Goal: Task Accomplishment & Management: Use online tool/utility

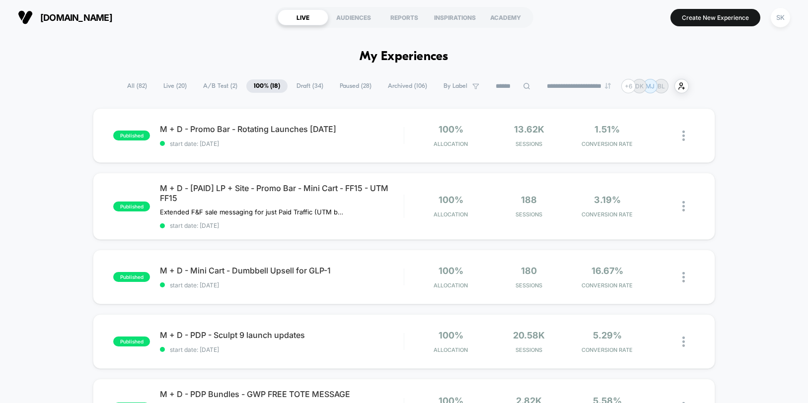
click at [216, 88] on span "A/B Test ( 2 )" at bounding box center [220, 85] width 49 height 13
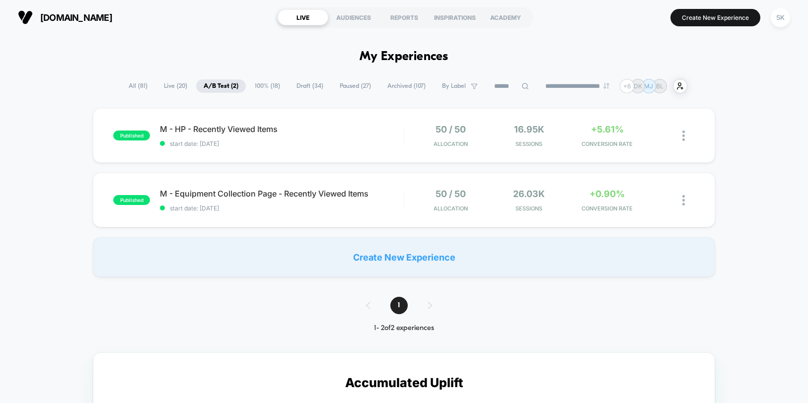
click at [266, 85] on span "100% ( 18 )" at bounding box center [267, 85] width 40 height 13
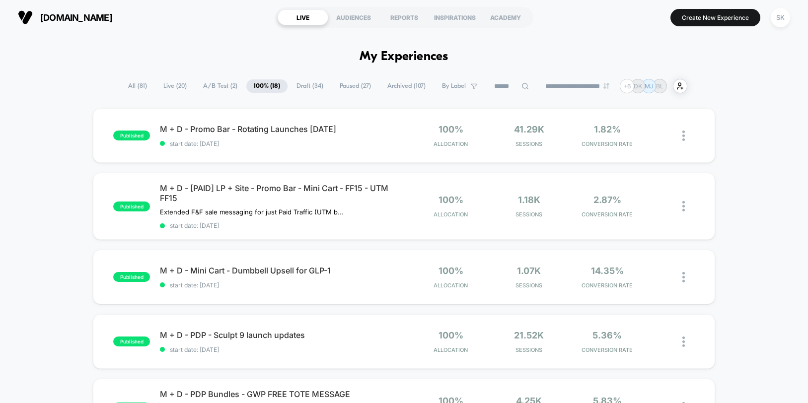
click at [311, 88] on span "Draft ( 34 )" at bounding box center [310, 85] width 42 height 13
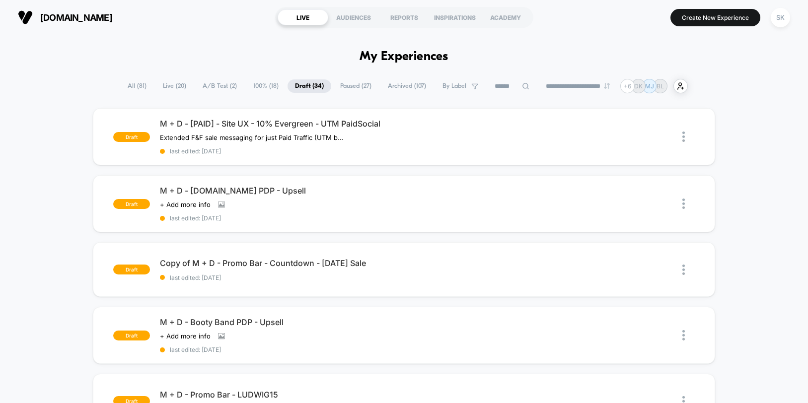
click at [272, 192] on span "M + D - [DOMAIN_NAME] PDP - Upsell" at bounding box center [282, 191] width 244 height 10
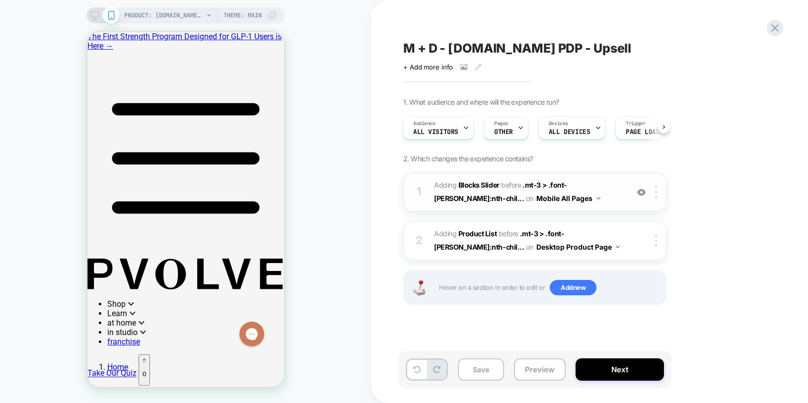
click at [546, 196] on span "#_loomi_addon_1750807711738_dup1758608692_dup1758654794_dup1759447284 Adding Bl…" at bounding box center [528, 192] width 189 height 27
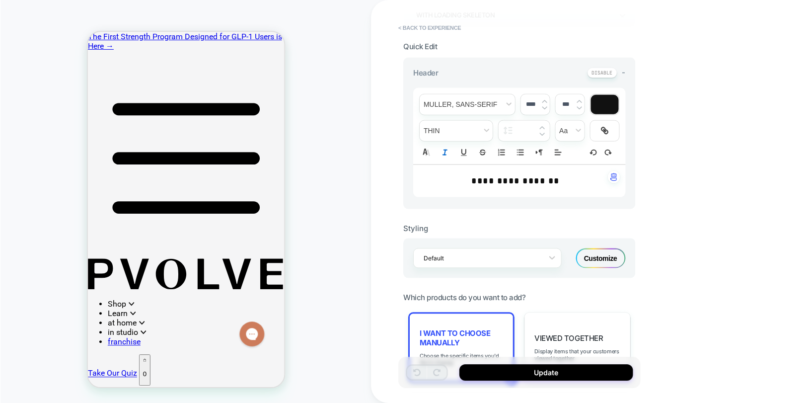
scroll to position [297, 0]
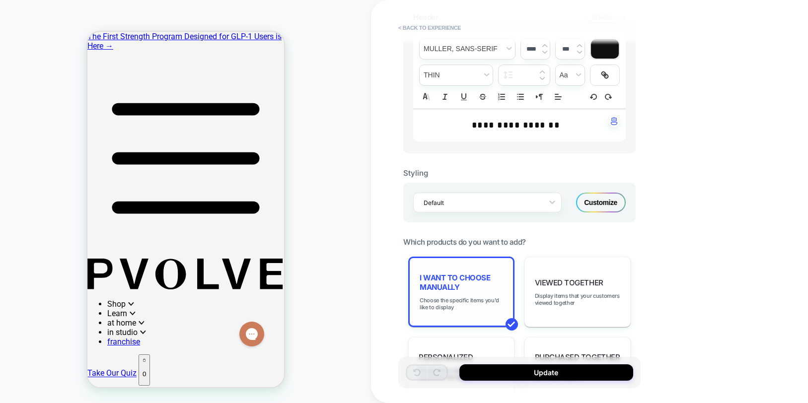
click at [453, 268] on div "I want to choose manually Choose the specific items you'd like to display" at bounding box center [461, 292] width 106 height 71
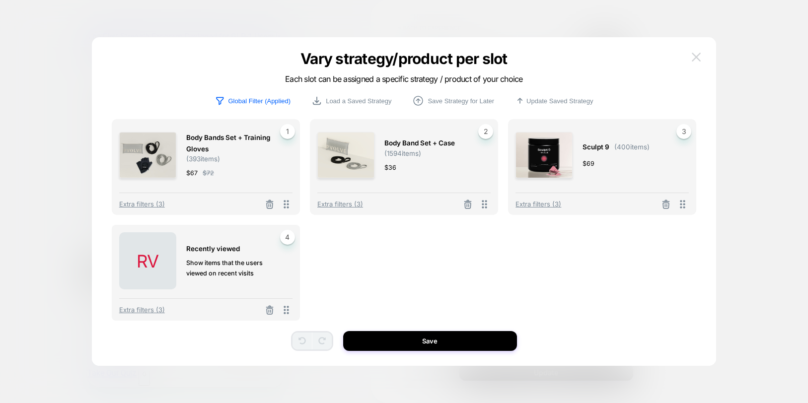
click at [699, 57] on img at bounding box center [696, 57] width 9 height 8
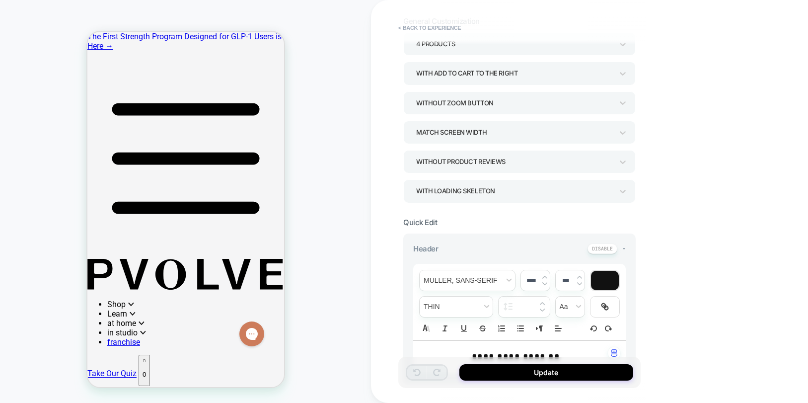
scroll to position [0, 0]
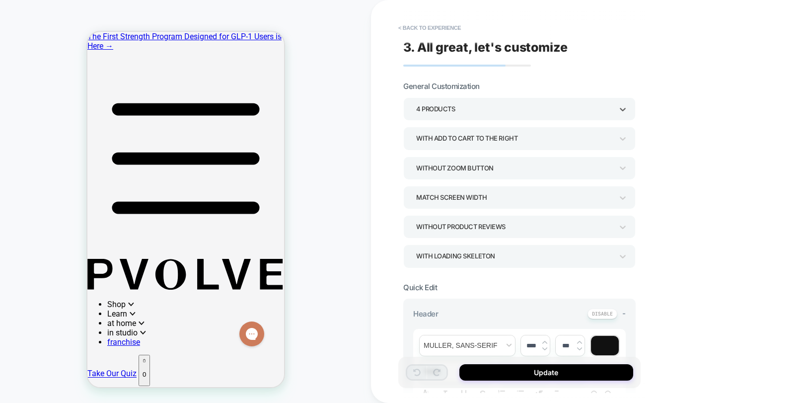
click at [463, 108] on div "4 Products" at bounding box center [514, 108] width 197 height 13
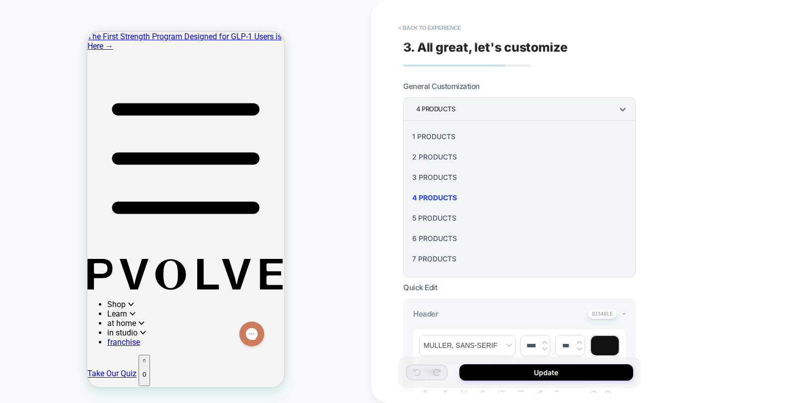
click at [431, 240] on div "6 Products" at bounding box center [519, 238] width 225 height 20
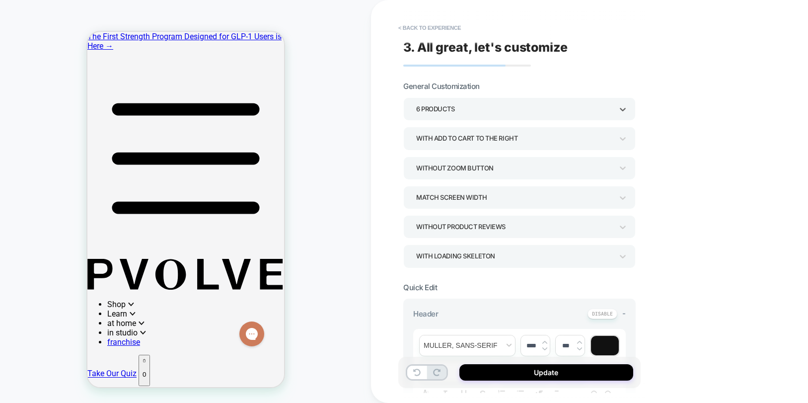
click at [458, 229] on div "Without Product Reviews" at bounding box center [514, 226] width 197 height 13
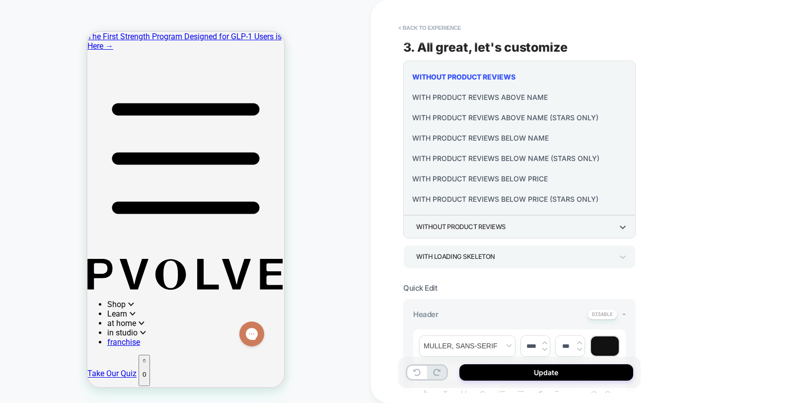
click at [479, 99] on div "With Product Reviews Above Name" at bounding box center [519, 97] width 225 height 20
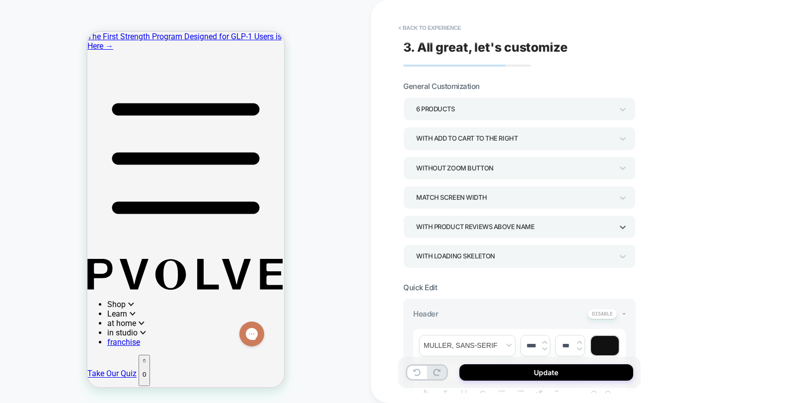
scroll to position [423, 0]
click at [591, 375] on button "Update" at bounding box center [546, 372] width 174 height 16
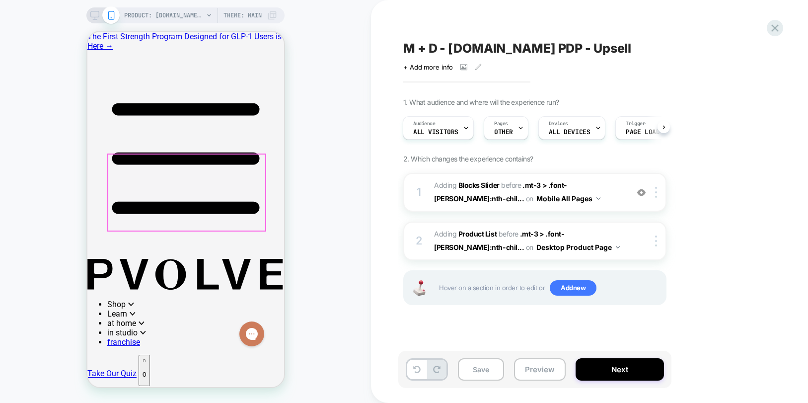
scroll to position [0, 0]
click at [572, 203] on span "#_loomi_addon_1750807711738_dup1758608692_dup1758654794_dup1759447284 Adding Bl…" at bounding box center [528, 192] width 189 height 27
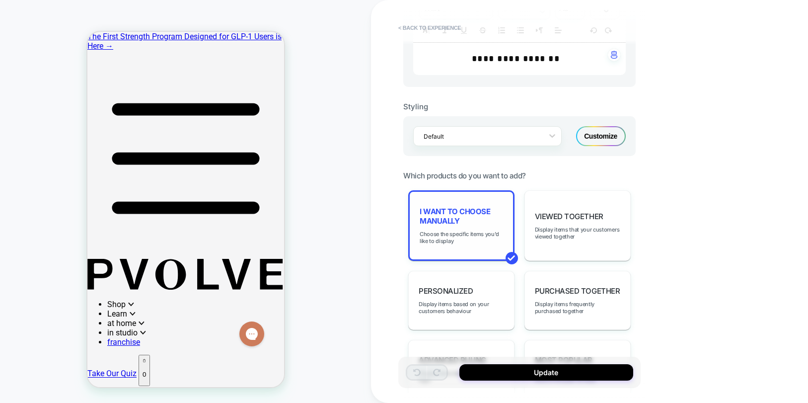
scroll to position [358, 0]
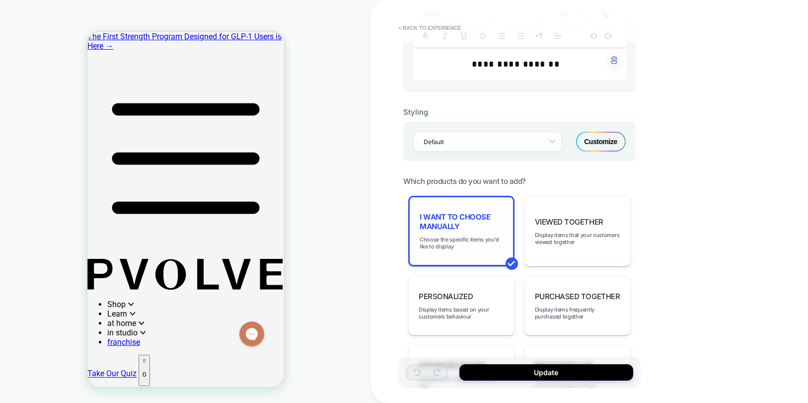
click at [462, 220] on span "I want to choose manually" at bounding box center [461, 221] width 83 height 19
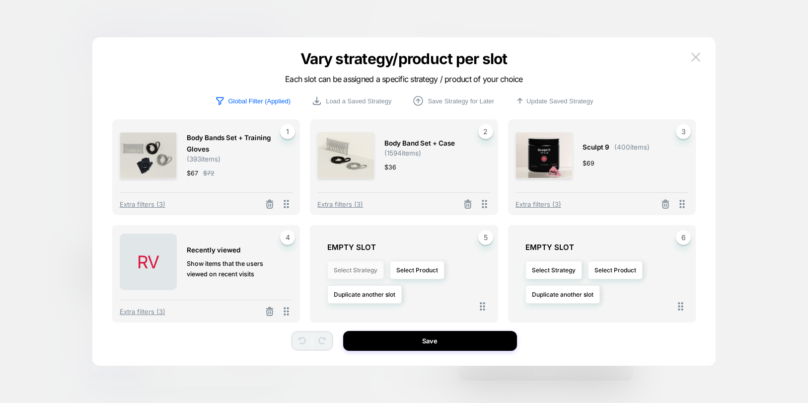
click at [369, 274] on button "Select Strategy" at bounding box center [355, 270] width 57 height 18
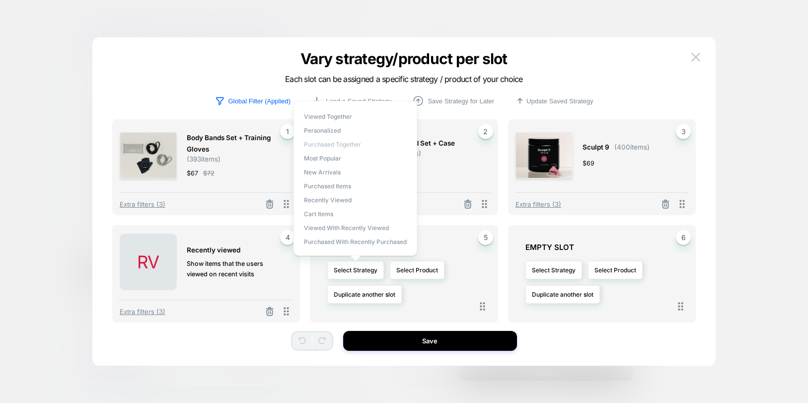
click at [355, 142] on span "Purchased Together" at bounding box center [332, 144] width 57 height 7
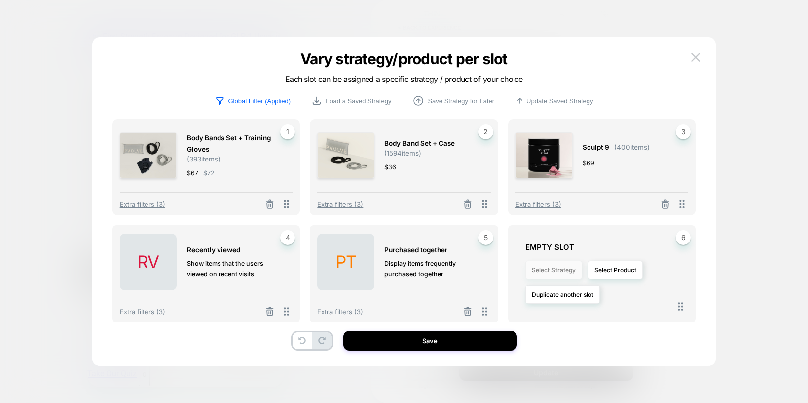
click at [557, 270] on button "Select Strategy" at bounding box center [554, 270] width 57 height 18
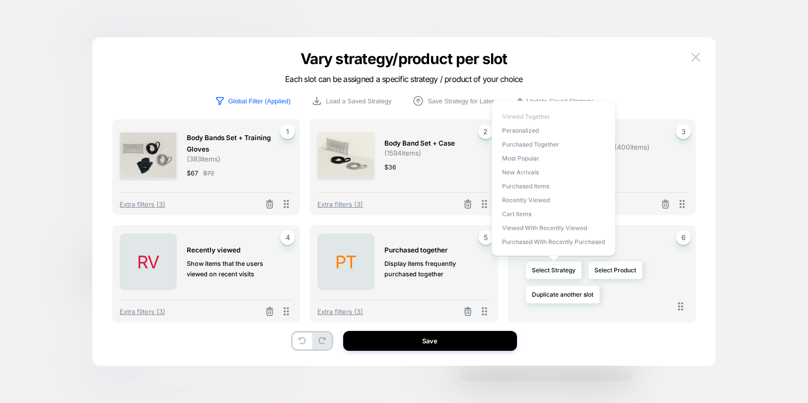
click at [509, 114] on span "Viewed Together" at bounding box center [526, 116] width 48 height 7
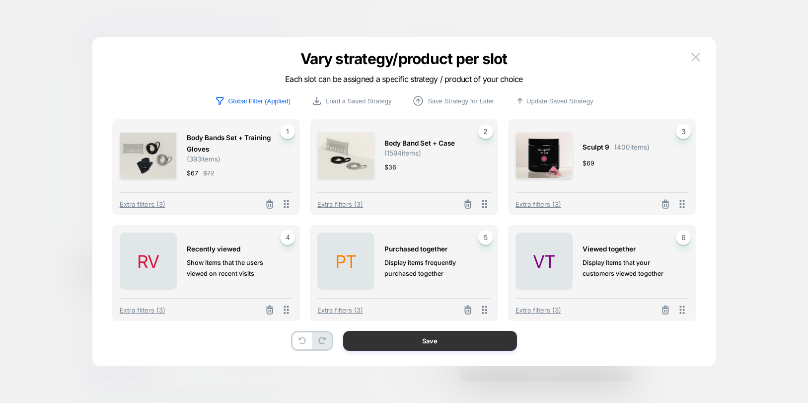
click at [444, 340] on button "Save" at bounding box center [430, 341] width 174 height 20
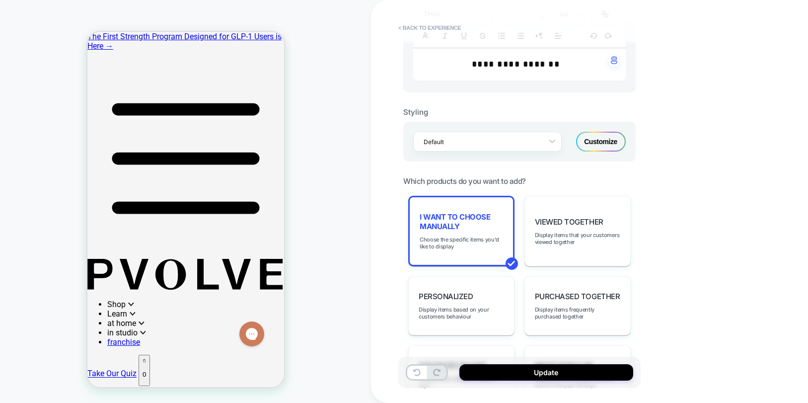
scroll to position [0, 0]
click at [428, 227] on span "I want to choose manually" at bounding box center [461, 221] width 83 height 19
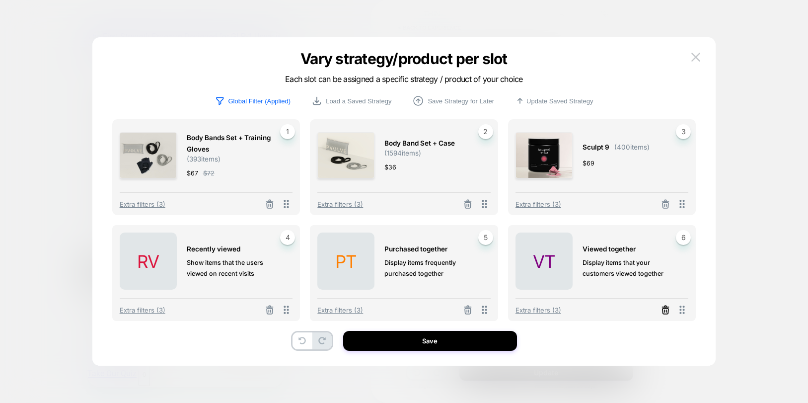
click at [667, 311] on line at bounding box center [667, 311] width 0 height 2
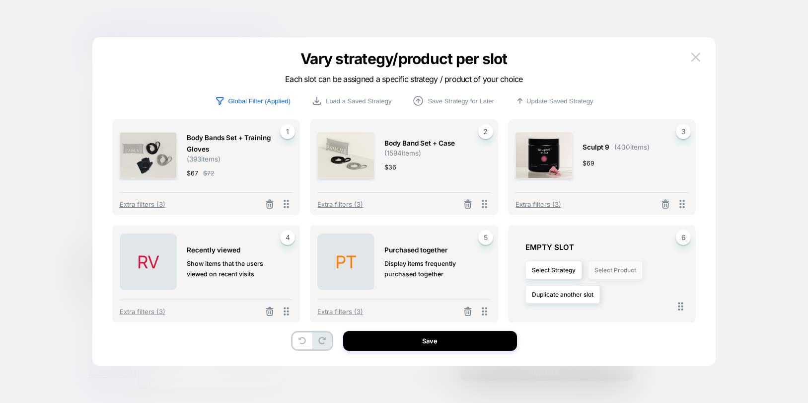
click at [634, 271] on button "Select Product" at bounding box center [615, 270] width 55 height 18
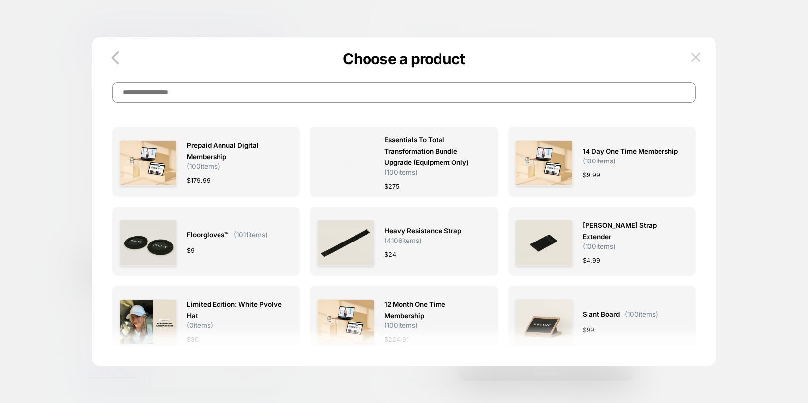
click at [342, 86] on input at bounding box center [404, 92] width 584 height 20
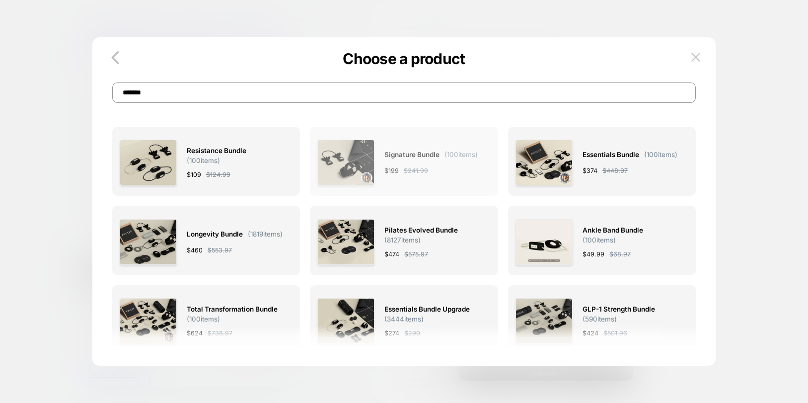
type input "******"
click at [390, 153] on span "Signature Bundle" at bounding box center [411, 154] width 55 height 11
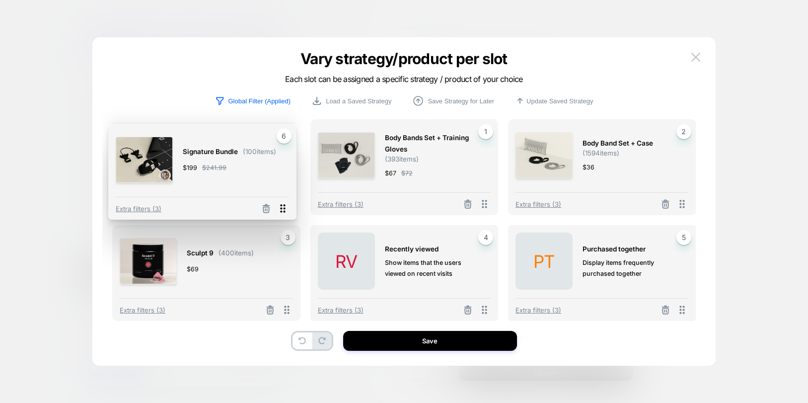
drag, startPoint x: 687, startPoint y: 310, endPoint x: 287, endPoint y: 209, distance: 412.6
click at [287, 209] on icon at bounding box center [282, 208] width 12 height 12
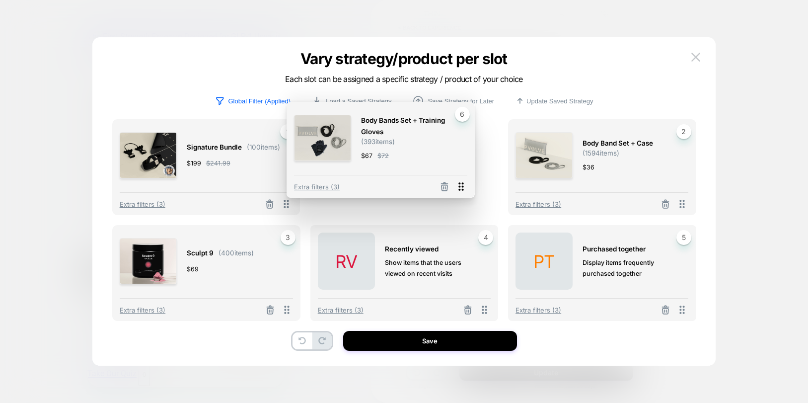
drag, startPoint x: 680, startPoint y: 308, endPoint x: 458, endPoint y: 185, distance: 253.9
click at [458, 185] on icon at bounding box center [461, 186] width 12 height 12
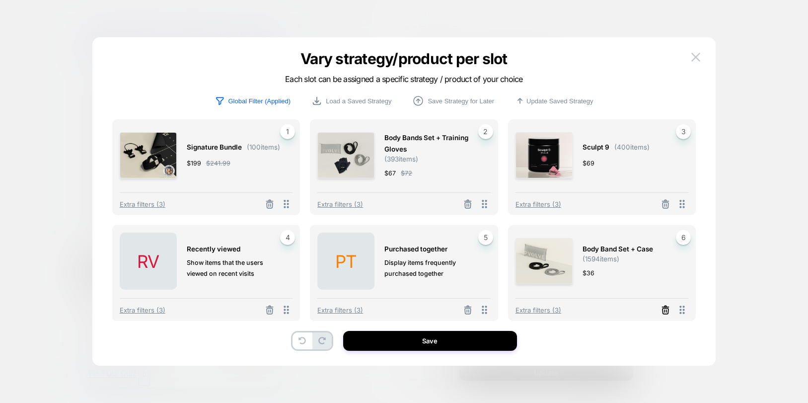
click at [663, 313] on icon at bounding box center [666, 310] width 6 height 5
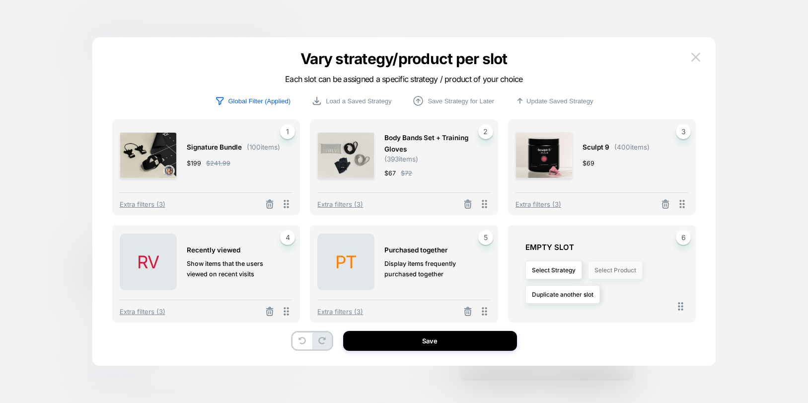
click at [606, 274] on button "Select Product" at bounding box center [615, 270] width 55 height 18
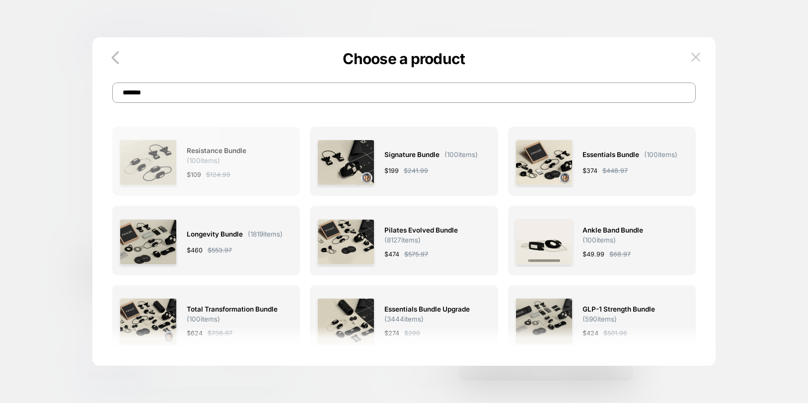
click at [233, 154] on span "Resistance Bundle" at bounding box center [217, 150] width 60 height 11
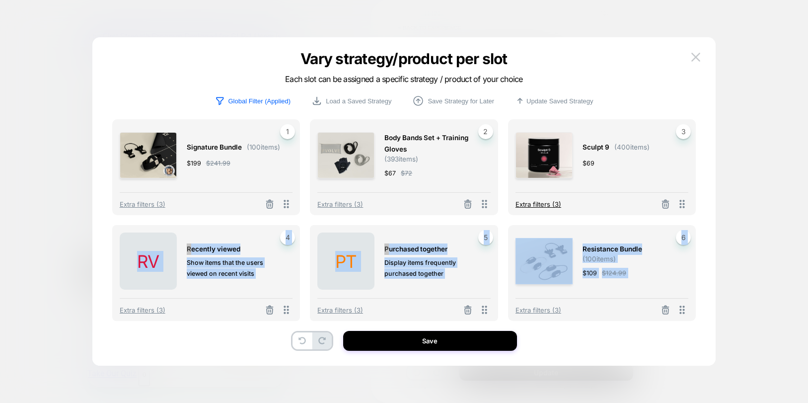
drag, startPoint x: 625, startPoint y: 297, endPoint x: 523, endPoint y: 204, distance: 138.2
click at [523, 204] on div "Signature Bundle ( 100 items) $ 199 $ 241.99 1 Extra filters (3) Body Bands Set…" at bounding box center [404, 232] width 584 height 227
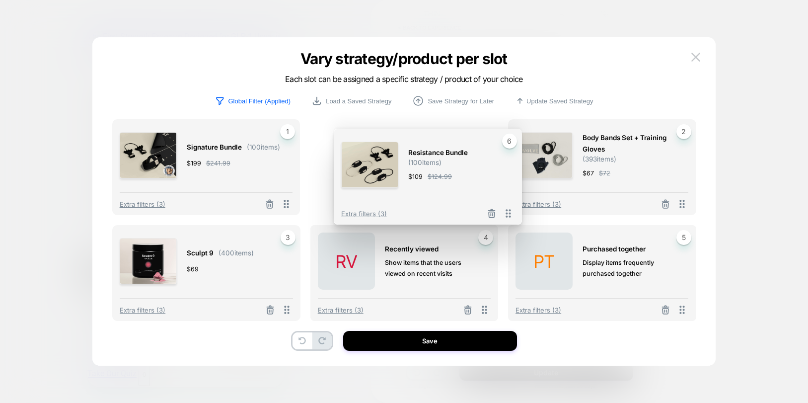
drag, startPoint x: 681, startPoint y: 310, endPoint x: 507, endPoint y: 214, distance: 199.2
click at [507, 214] on icon at bounding box center [508, 214] width 5 height 8
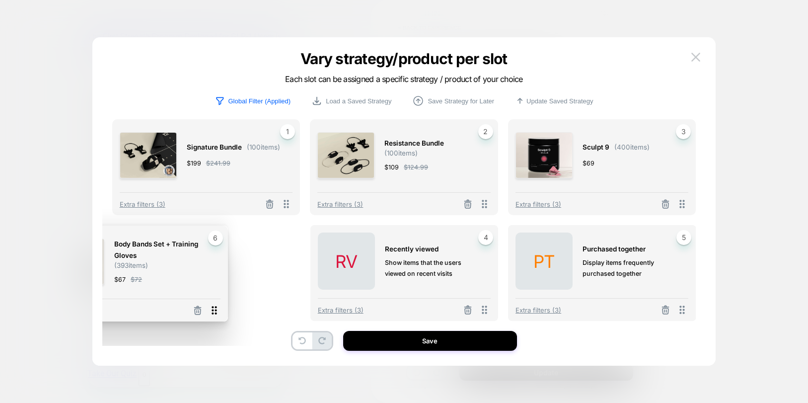
drag, startPoint x: 685, startPoint y: 313, endPoint x: 217, endPoint y: 313, distance: 467.9
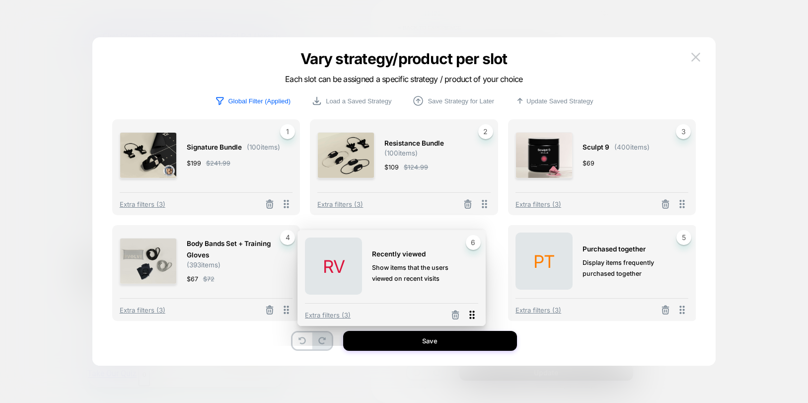
drag, startPoint x: 684, startPoint y: 311, endPoint x: 473, endPoint y: 316, distance: 210.7
click at [473, 316] on icon at bounding box center [471, 314] width 12 height 12
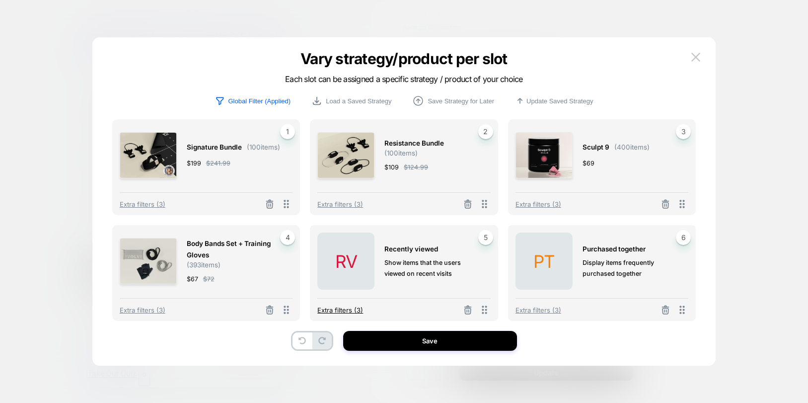
click at [345, 309] on span "Extra filters (3)" at bounding box center [340, 310] width 46 height 8
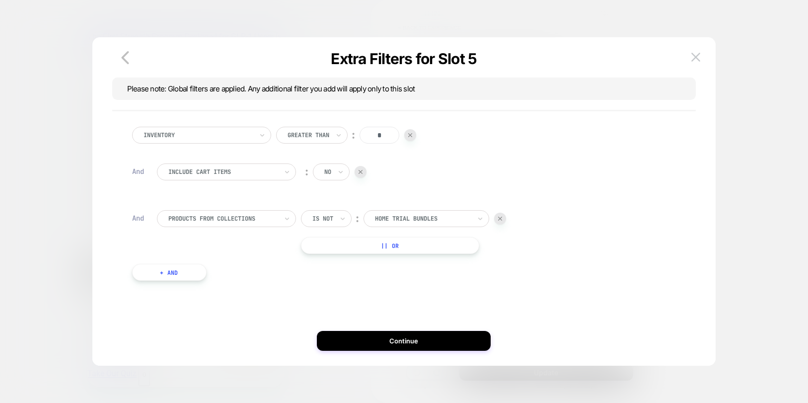
click at [166, 276] on button "+ And" at bounding box center [169, 272] width 75 height 17
click at [195, 277] on div at bounding box center [222, 280] width 109 height 9
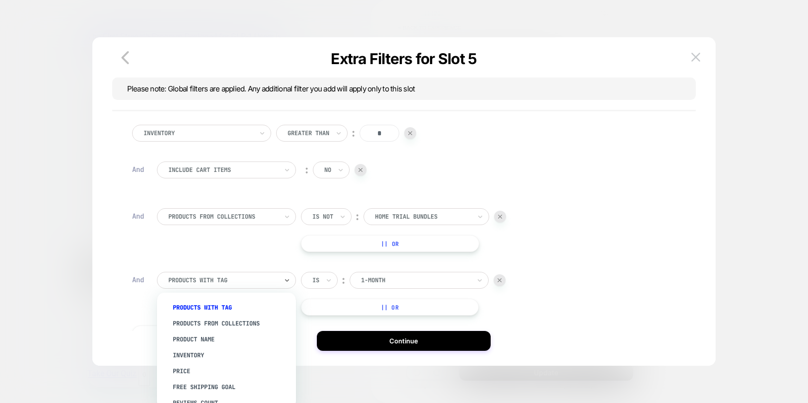
click at [221, 337] on div "Product Name" at bounding box center [231, 339] width 129 height 16
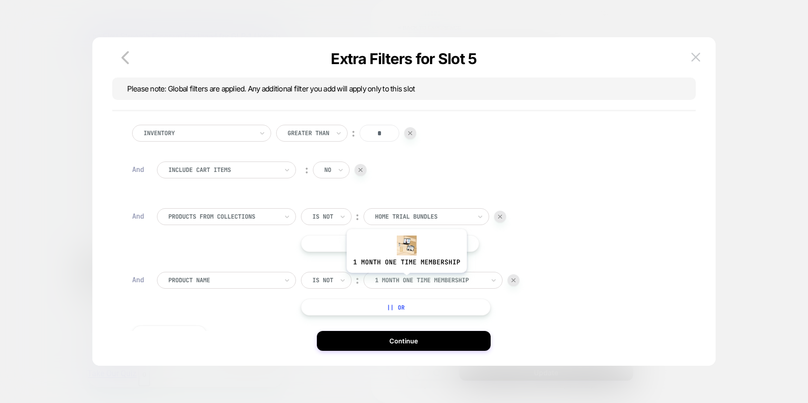
click at [405, 280] on div at bounding box center [429, 280] width 109 height 9
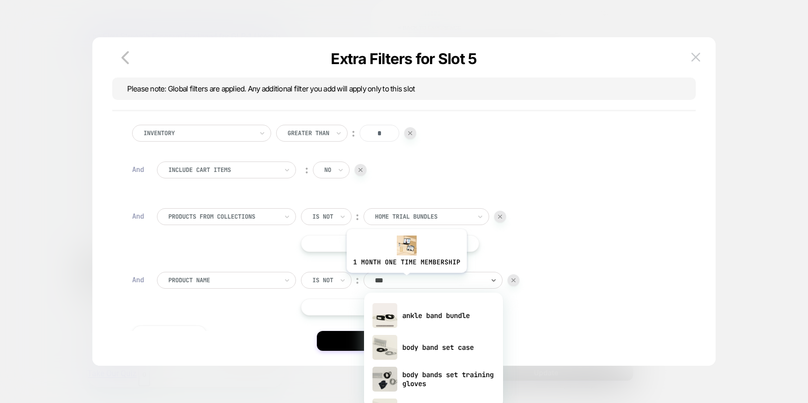
type input "****"
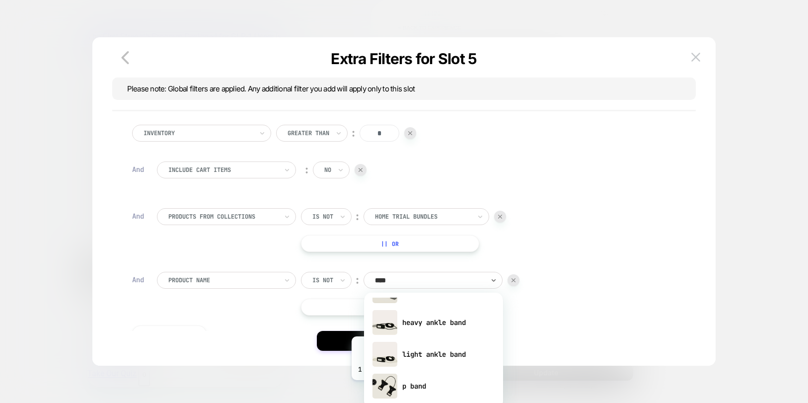
click at [411, 387] on div "p band" at bounding box center [433, 386] width 129 height 32
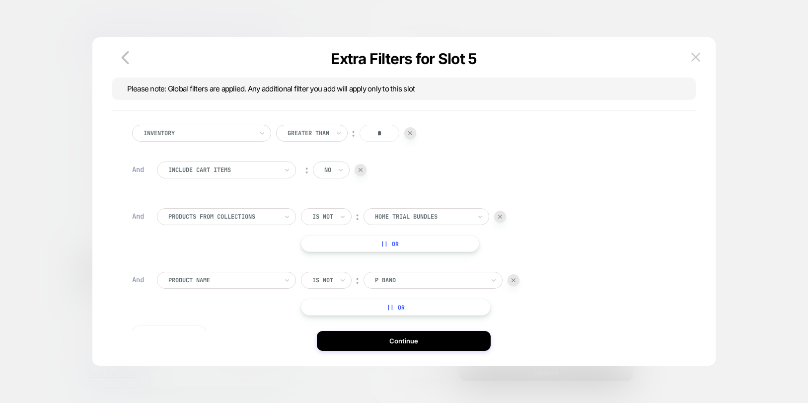
click at [391, 307] on button "|| Or" at bounding box center [396, 307] width 190 height 17
click at [391, 307] on div at bounding box center [429, 306] width 109 height 9
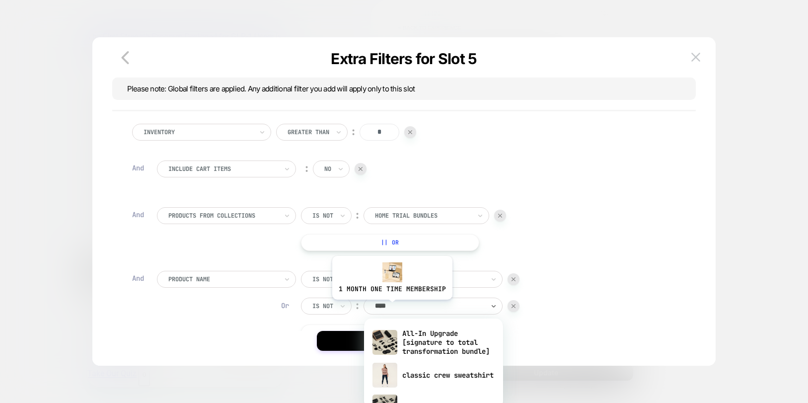
type input "*****"
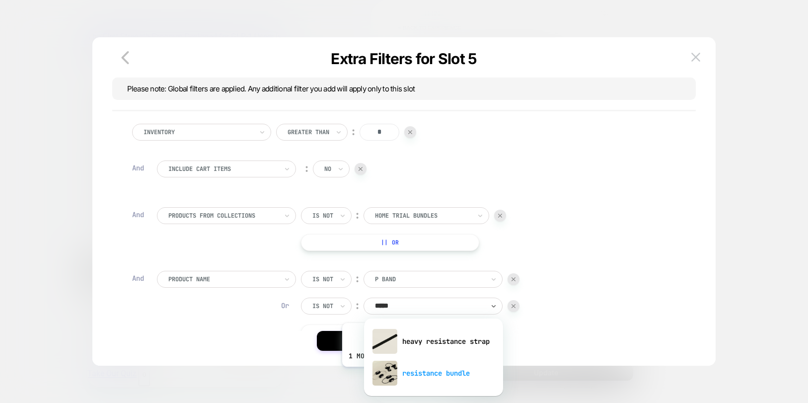
click at [401, 374] on div "resistance bundle" at bounding box center [433, 373] width 129 height 32
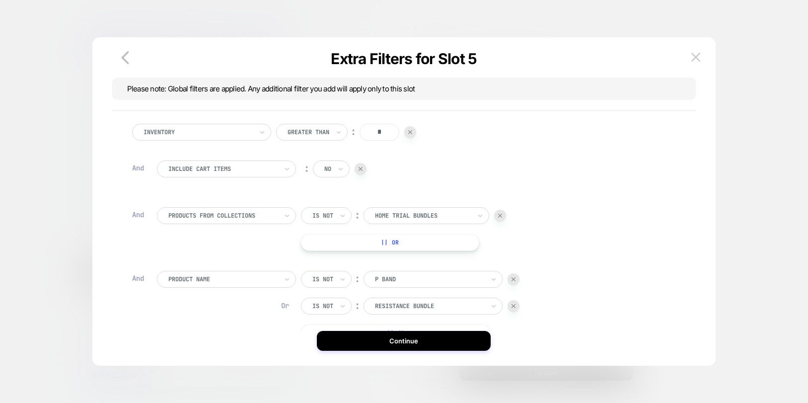
scroll to position [52, 0]
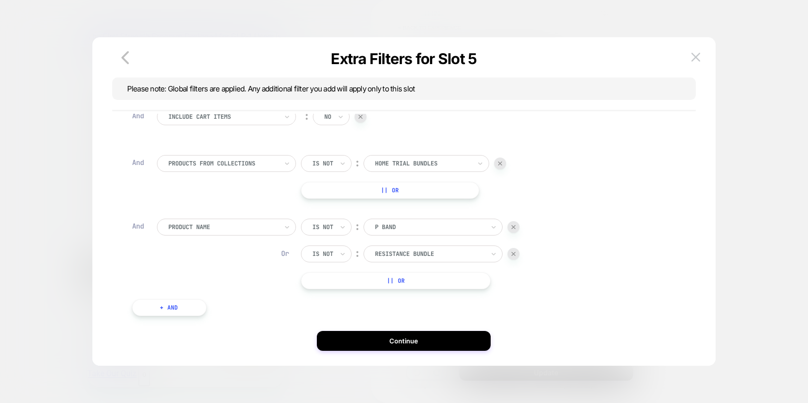
click at [391, 280] on button "|| Or" at bounding box center [396, 280] width 190 height 17
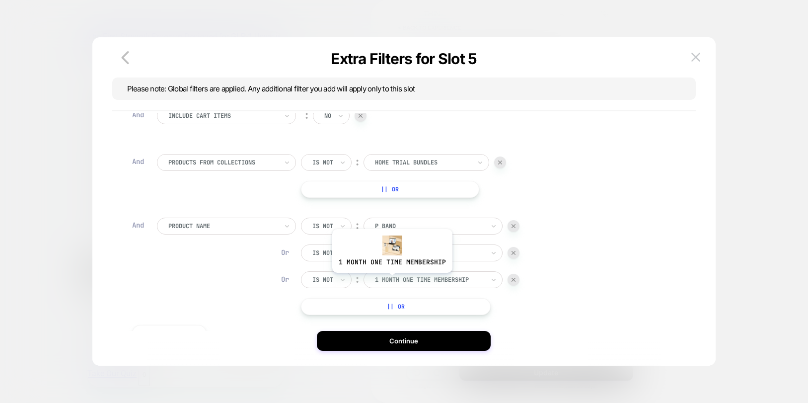
click at [391, 280] on div at bounding box center [429, 279] width 109 height 9
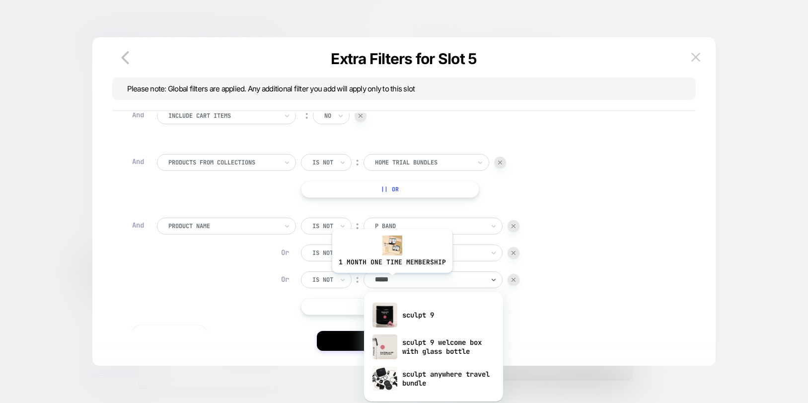
type input "******"
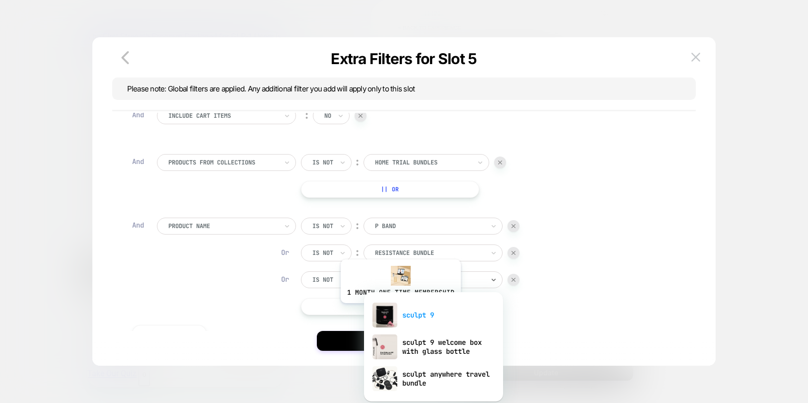
click at [399, 310] on div "sculpt 9" at bounding box center [433, 315] width 129 height 32
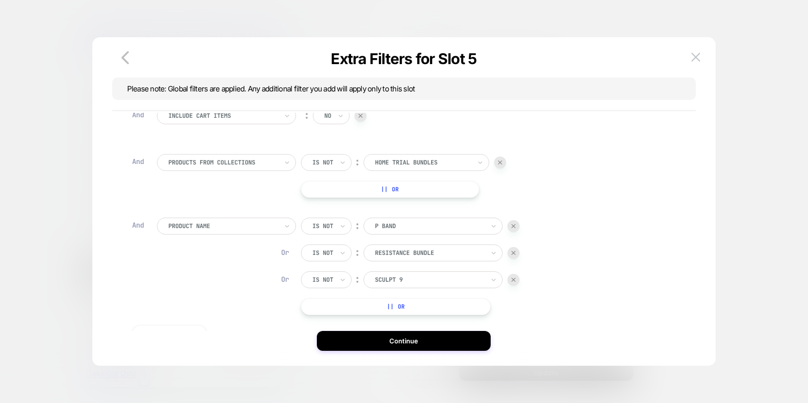
click at [399, 310] on button "|| Or" at bounding box center [396, 306] width 190 height 17
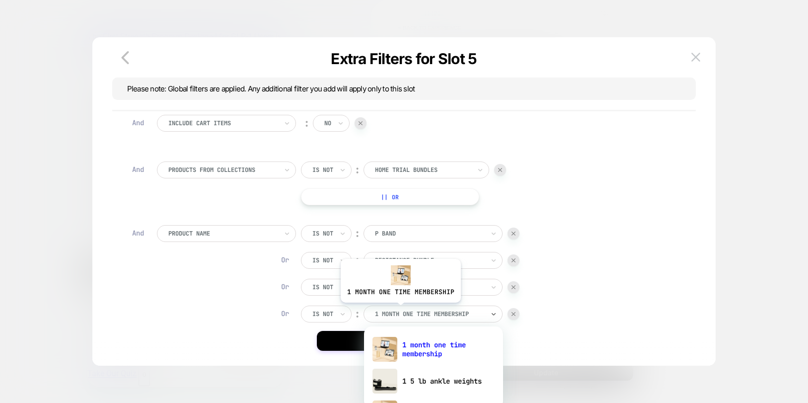
click at [399, 310] on div at bounding box center [429, 313] width 109 height 9
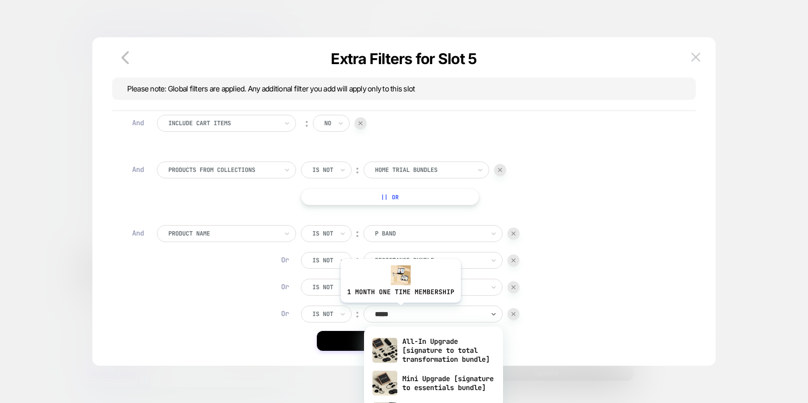
type input "******"
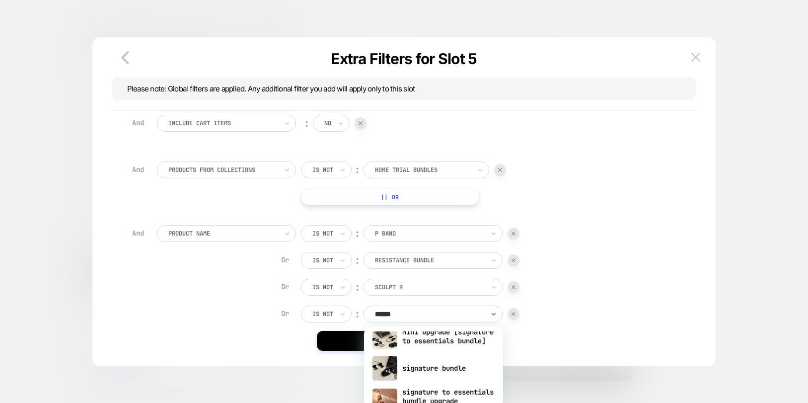
scroll to position [46, 0]
click at [434, 371] on div "signature bundle" at bounding box center [433, 369] width 129 height 32
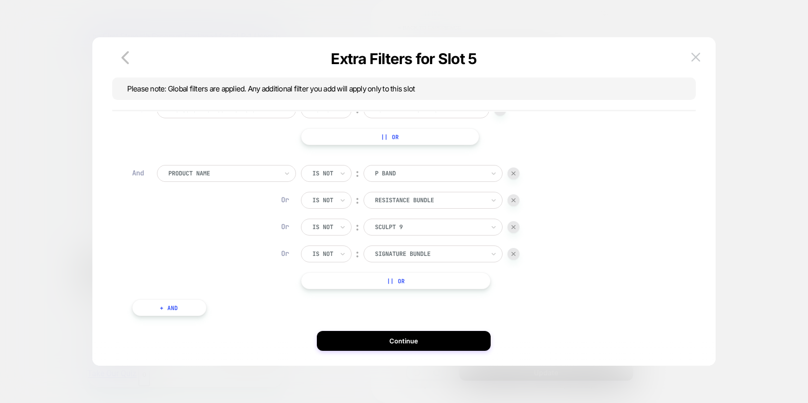
click at [334, 304] on div "Inventory Greater Than ︰ * And Include Cart Items ︰ no And PRODUCTS FROM COLLEC…" at bounding box center [404, 219] width 554 height 224
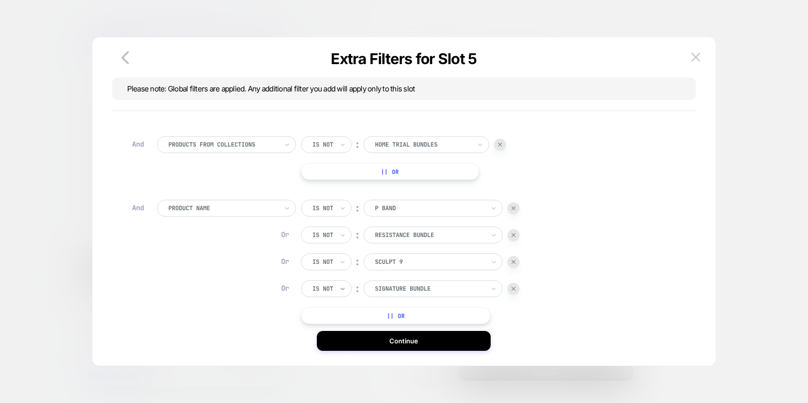
scroll to position [66, 0]
click at [343, 296] on icon at bounding box center [342, 292] width 7 height 10
click at [400, 318] on button "|| Or" at bounding box center [396, 318] width 190 height 17
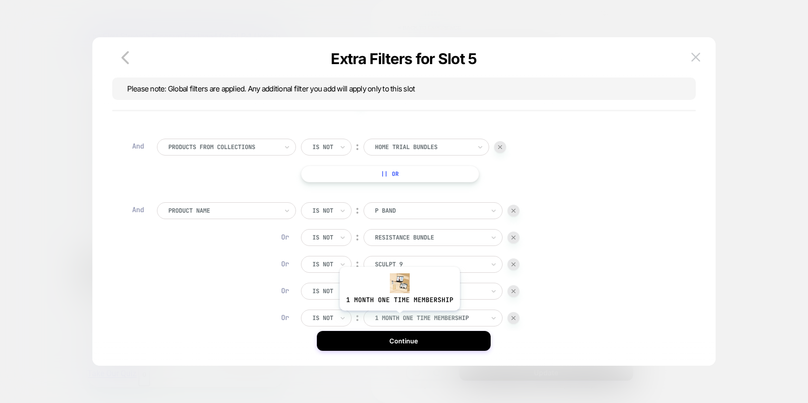
click at [398, 318] on div at bounding box center [429, 317] width 109 height 9
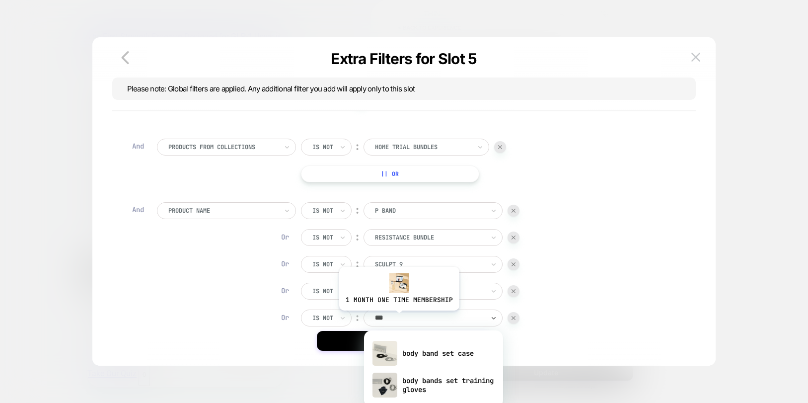
type input "****"
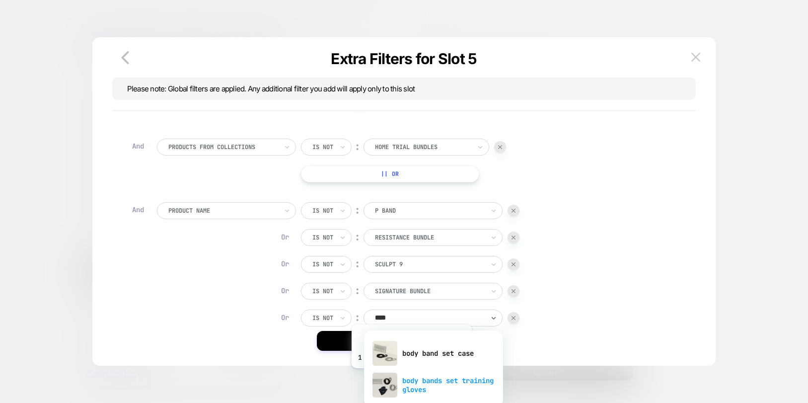
click at [410, 376] on div "body bands set training gloves" at bounding box center [433, 385] width 129 height 32
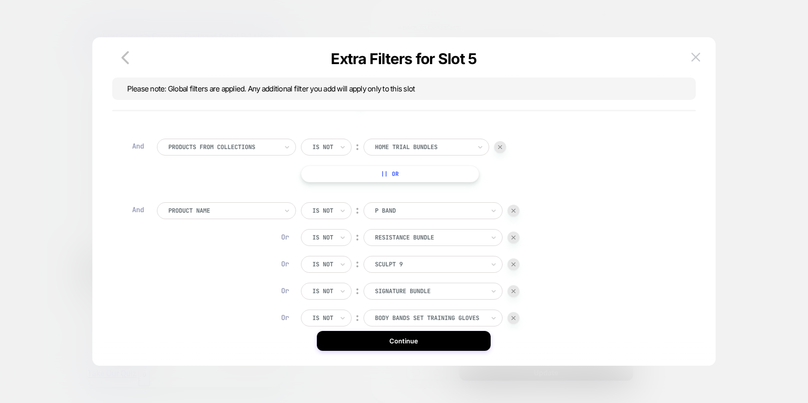
scroll to position [130, 0]
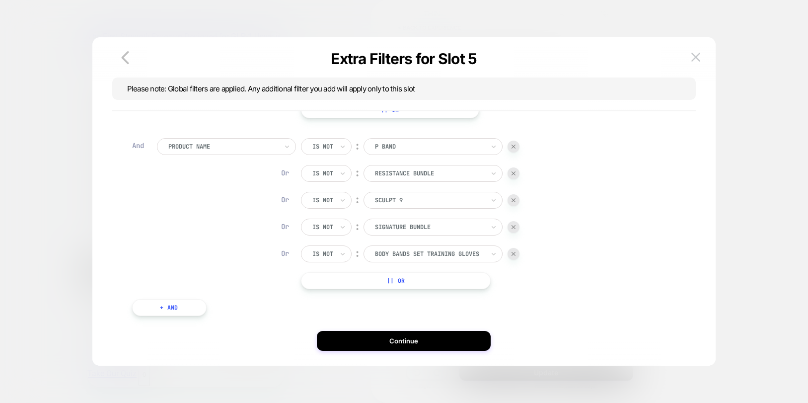
click at [366, 282] on button "|| Or" at bounding box center [396, 280] width 190 height 17
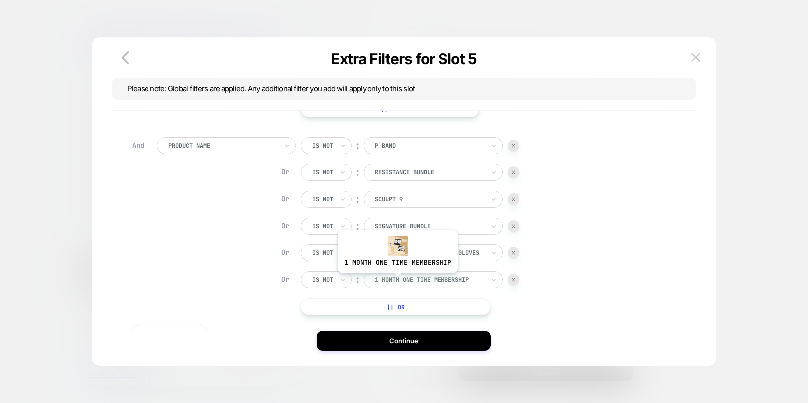
click at [397, 281] on div at bounding box center [429, 279] width 109 height 9
type input "****"
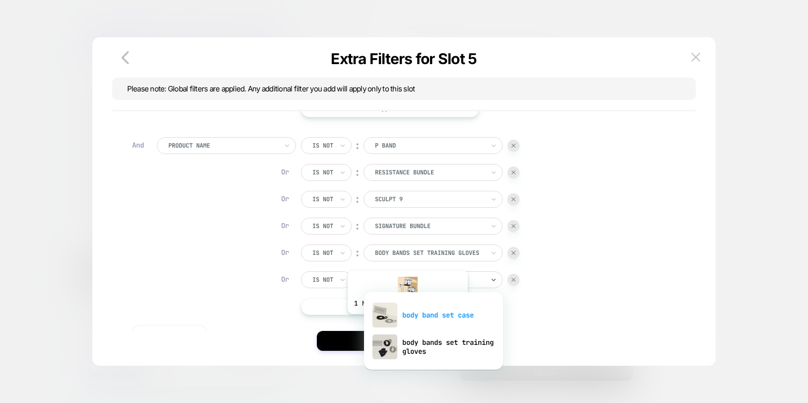
click at [406, 321] on div "body band set case" at bounding box center [433, 315] width 129 height 32
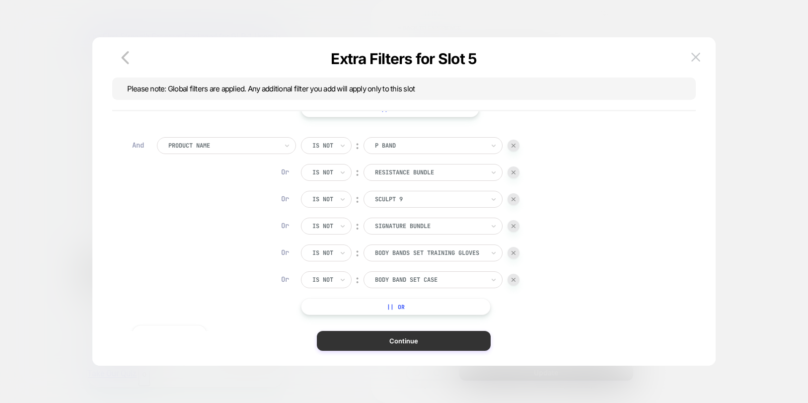
click at [396, 337] on button "Continue" at bounding box center [404, 341] width 174 height 20
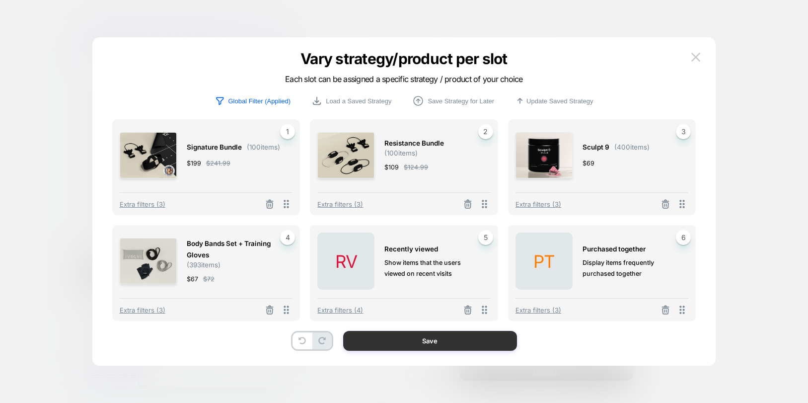
click at [396, 337] on button "Save" at bounding box center [430, 341] width 174 height 20
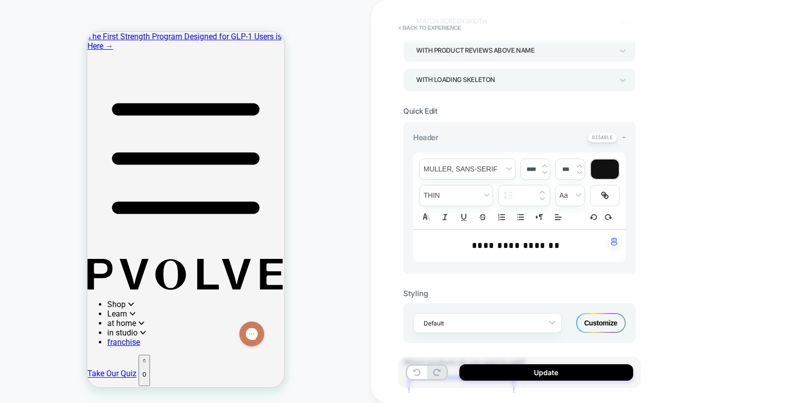
scroll to position [178, 0]
click at [545, 250] on p "**********" at bounding box center [515, 244] width 185 height 13
type input "****"
type input "*****"
drag, startPoint x: 561, startPoint y: 245, endPoint x: 423, endPoint y: 243, distance: 138.1
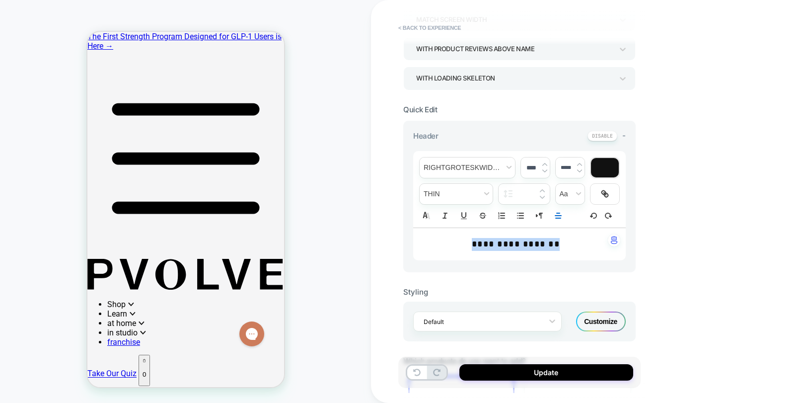
click at [423, 243] on p "**********" at bounding box center [515, 244] width 185 height 13
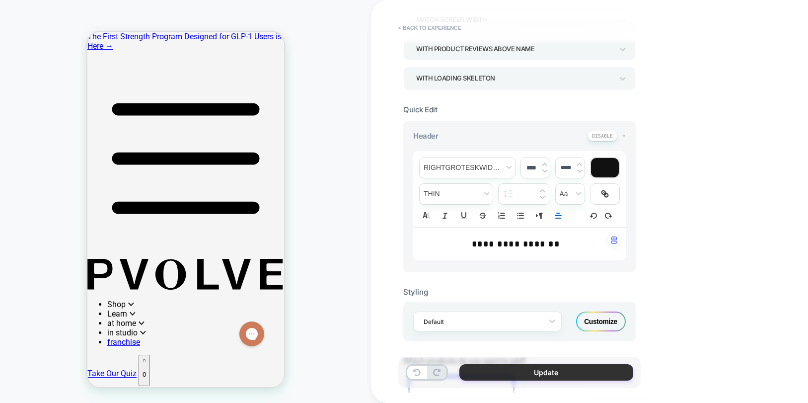
click at [546, 376] on button "Update" at bounding box center [546, 372] width 174 height 16
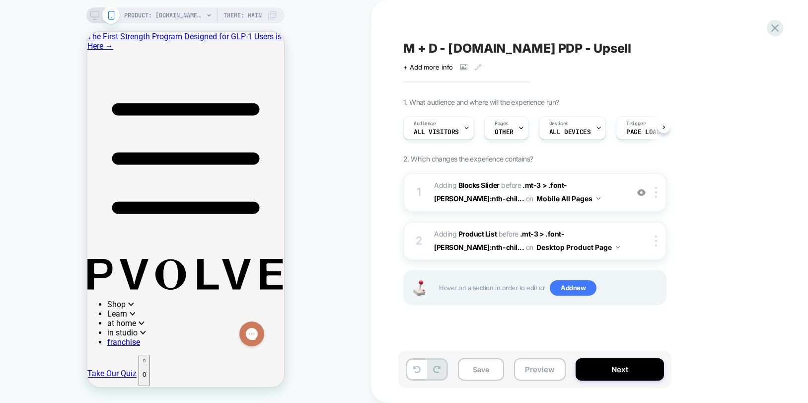
scroll to position [0, 0]
click at [473, 368] on button "Save" at bounding box center [481, 369] width 46 height 22
click at [604, 246] on span "#_loomi_addon_1758815914716_dup1759447284 Adding Product List BEFORE .mt-3 > .f…" at bounding box center [528, 241] width 189 height 27
click at [99, 18] on icon at bounding box center [94, 15] width 9 height 9
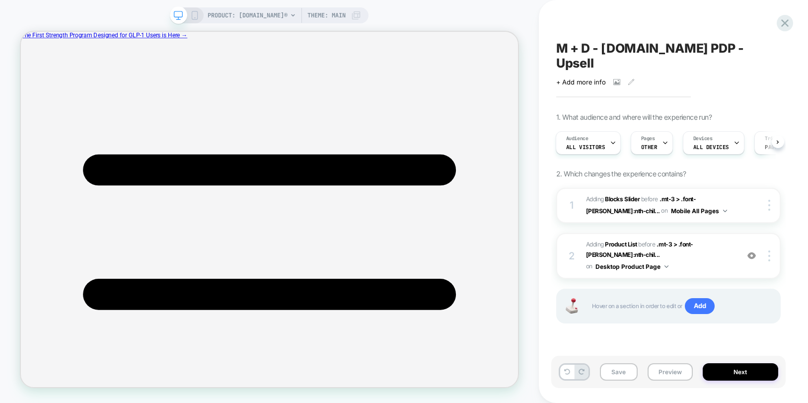
scroll to position [292, 0]
